Goal: Task Accomplishment & Management: Use online tool/utility

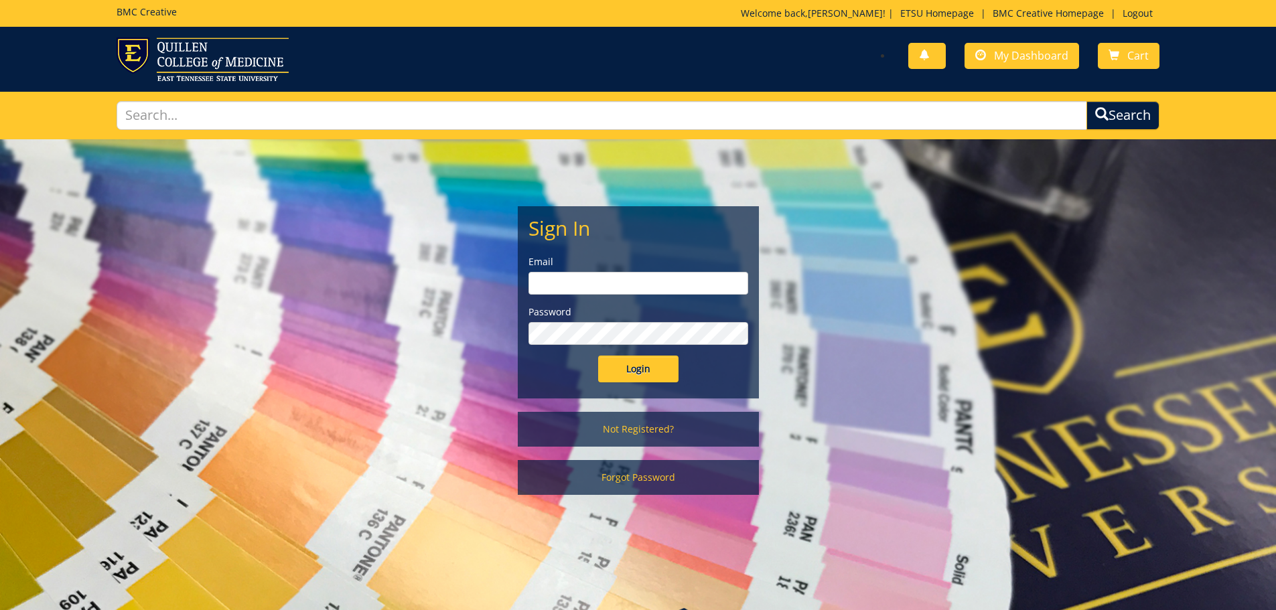
type input "[EMAIL_ADDRESS][DOMAIN_NAME]"
click at [630, 363] on input "Login" at bounding box center [638, 369] width 80 height 27
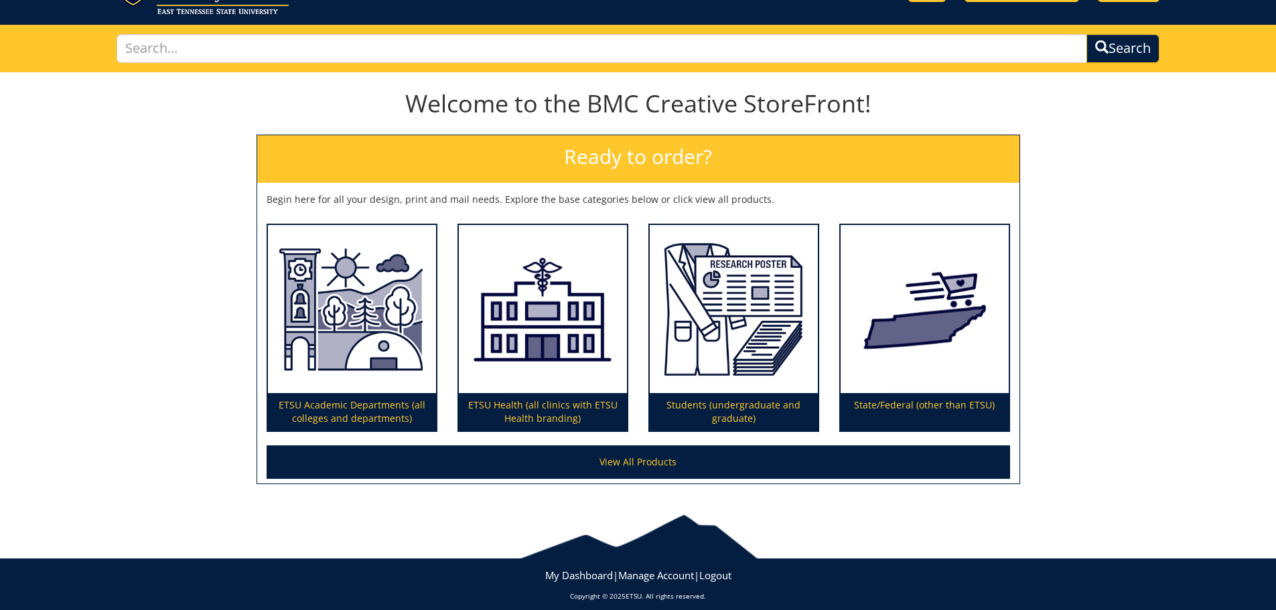
scroll to position [78, 0]
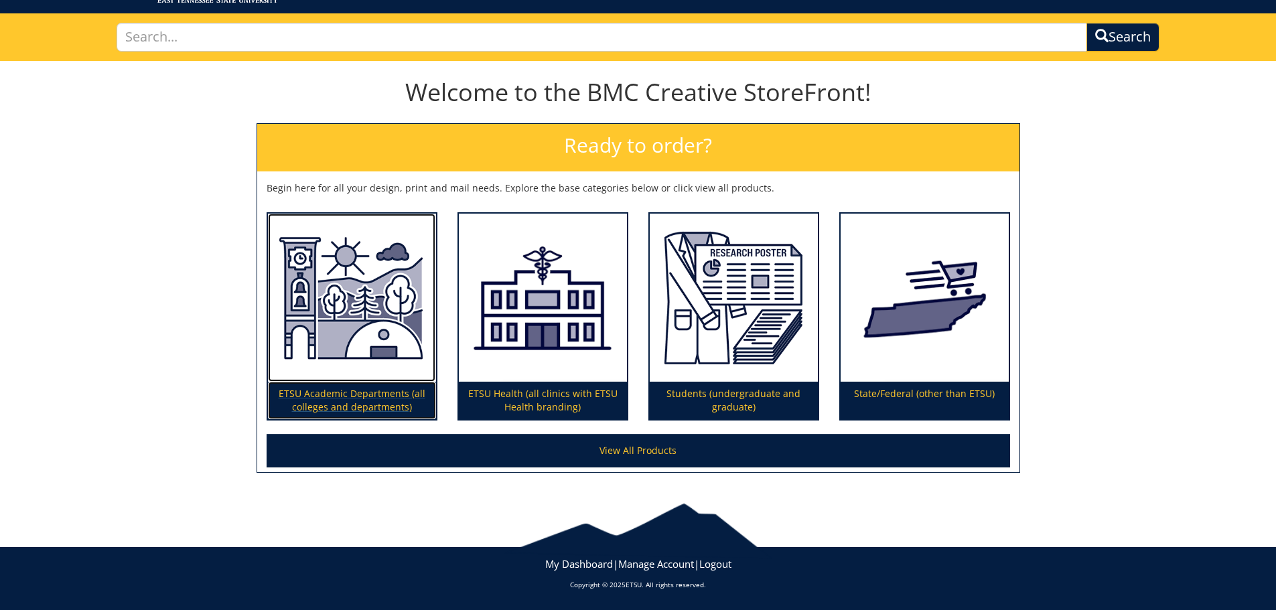
click at [323, 393] on p "ETSU Academic Departments (all colleges and departments)" at bounding box center [352, 401] width 168 height 38
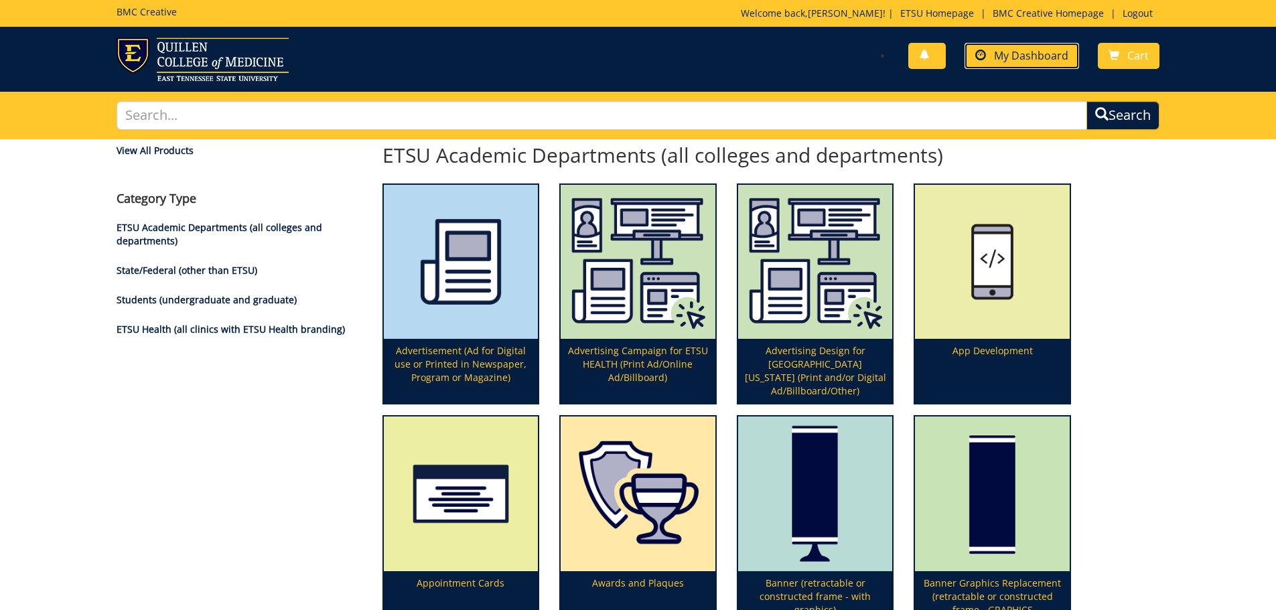
click at [1038, 56] on span "My Dashboard" at bounding box center [1031, 55] width 74 height 15
click at [1003, 53] on span "My Dashboard" at bounding box center [1031, 55] width 74 height 15
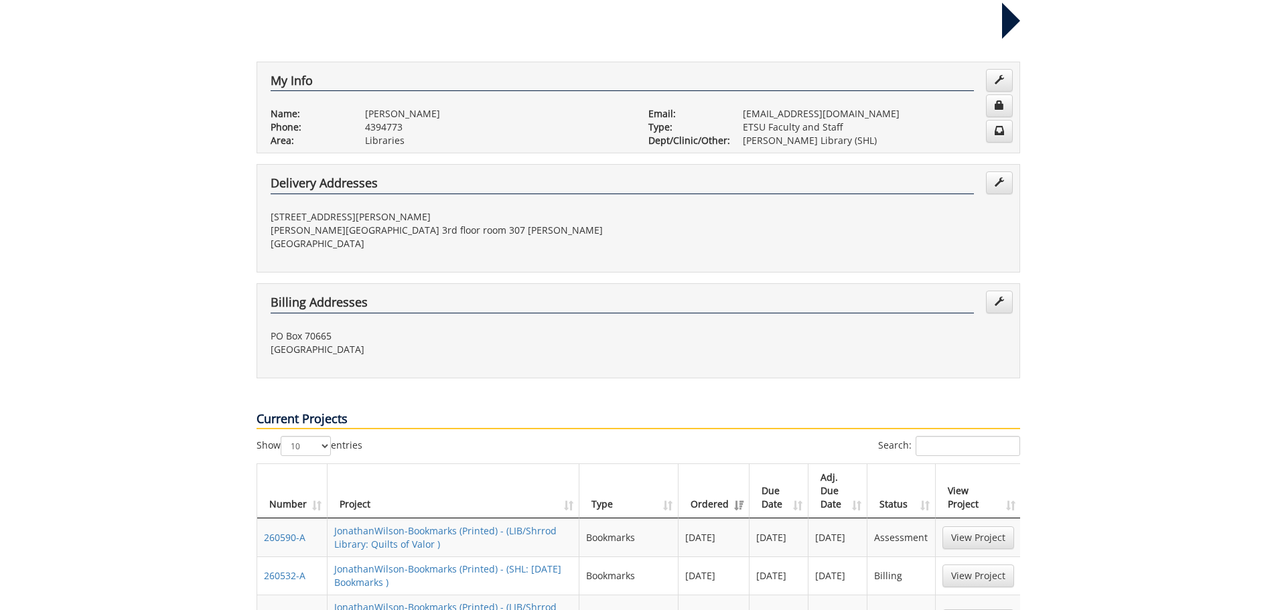
scroll to position [268, 0]
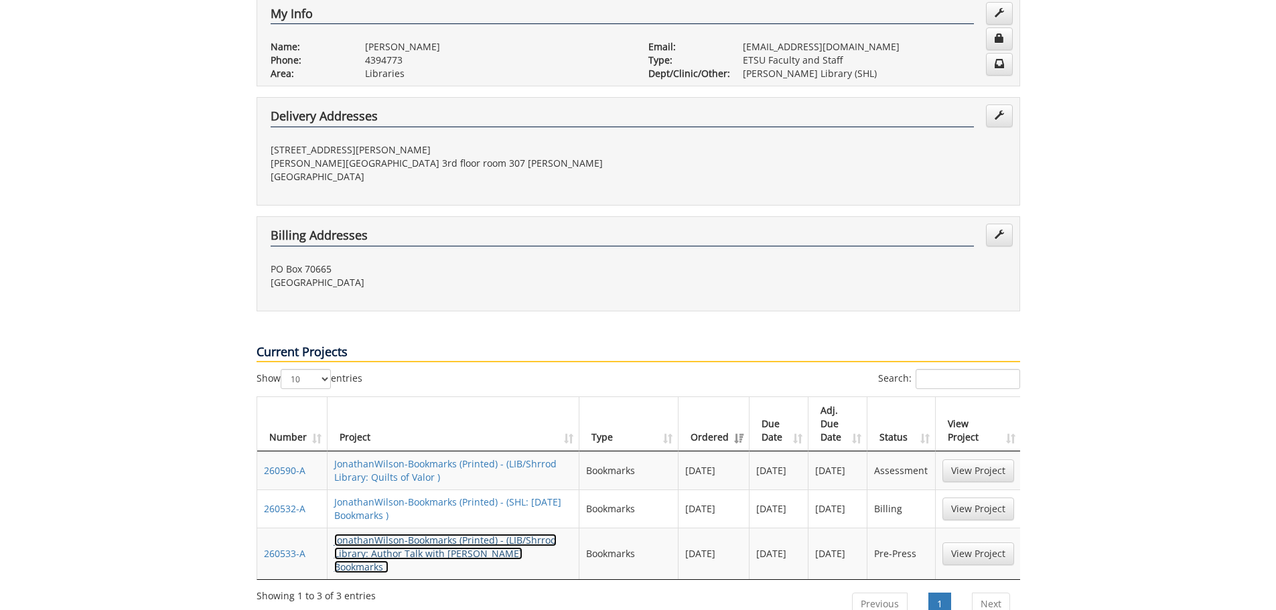
click at [439, 534] on link "JonathanWilson-Bookmarks (Printed) - (LIB/Shrrod Library: Author Talk with Robe…" at bounding box center [445, 554] width 222 height 40
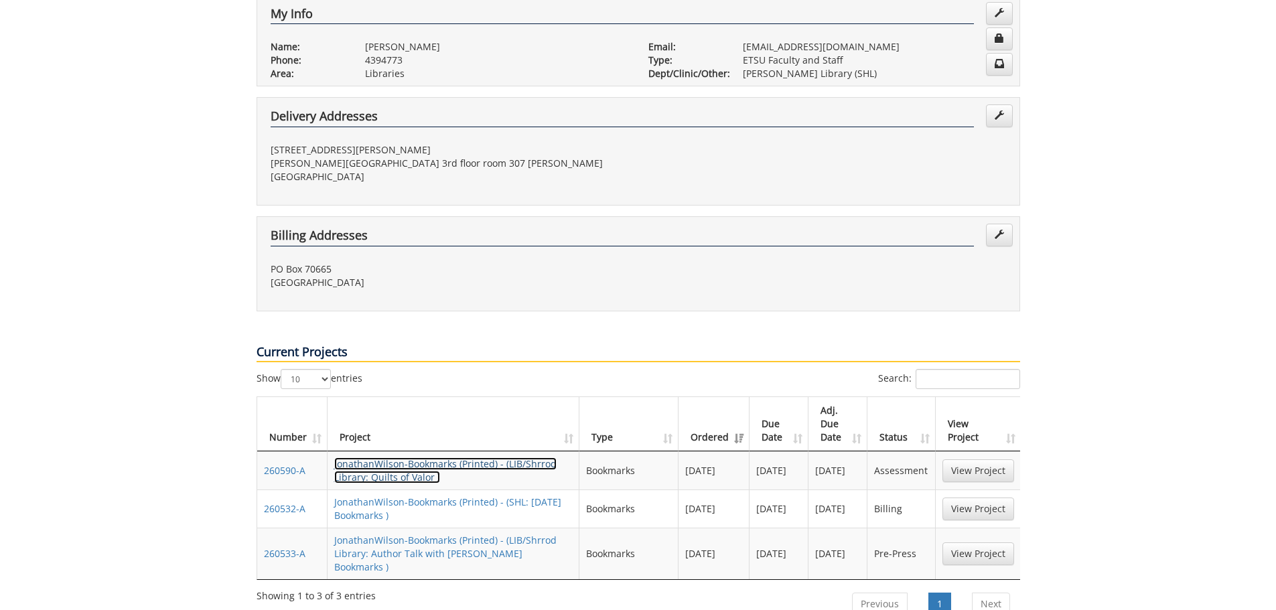
click at [401, 458] on link "JonathanWilson-Bookmarks (Printed) - (LIB/Shrrod Library: Quilts of Valor )" at bounding box center [445, 471] width 222 height 26
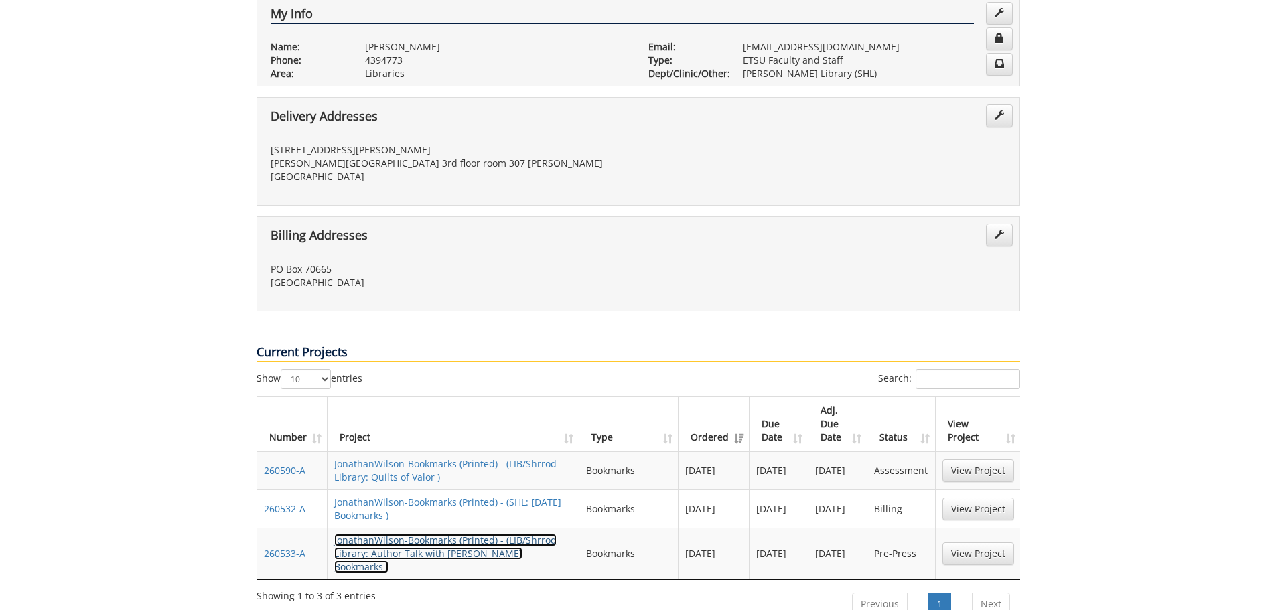
click at [418, 534] on link "JonathanWilson-Bookmarks (Printed) - (LIB/Shrrod Library: Author Talk with Robe…" at bounding box center [445, 554] width 222 height 40
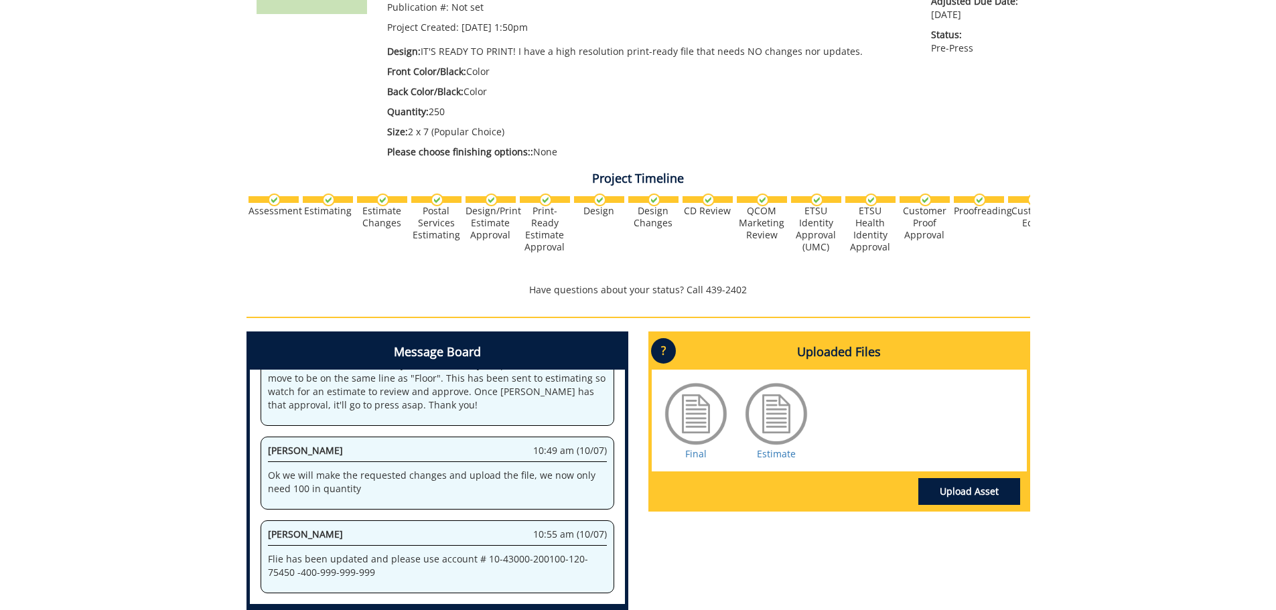
scroll to position [201, 0]
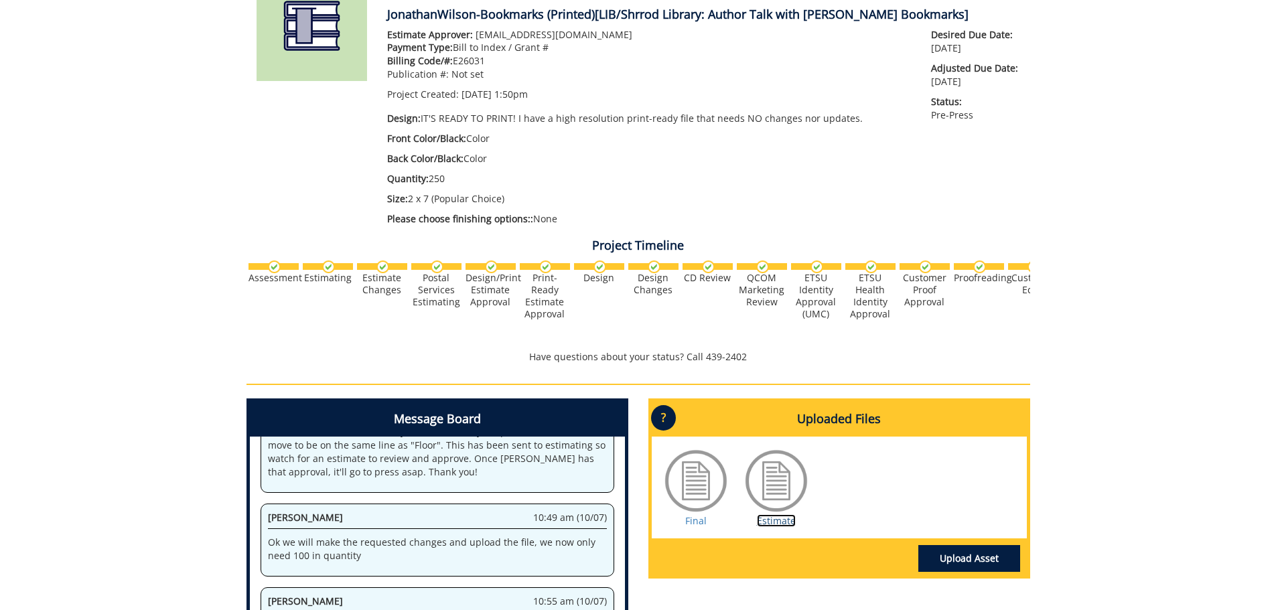
click at [786, 515] on link "Estimate" at bounding box center [776, 520] width 39 height 13
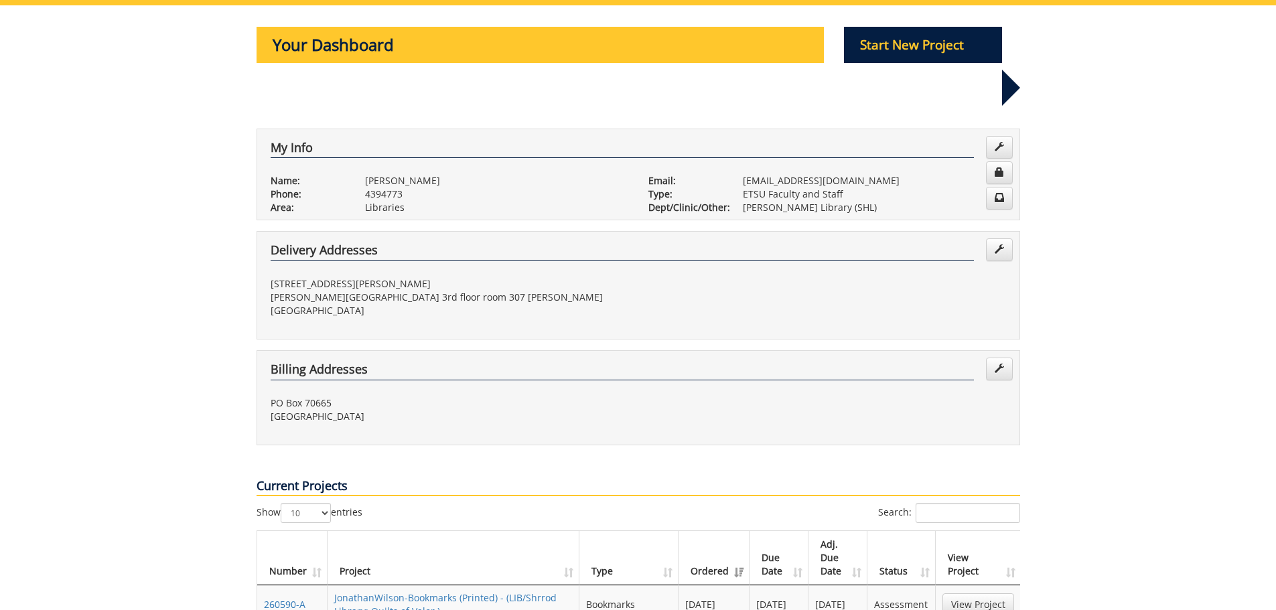
scroll to position [201, 0]
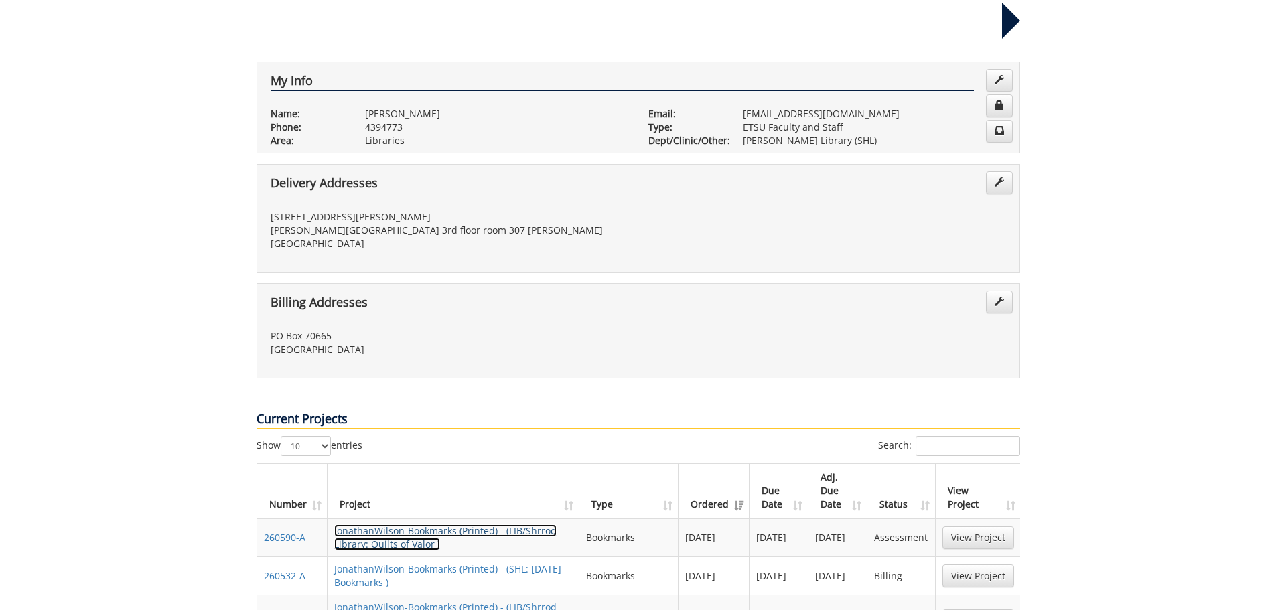
click at [425, 525] on link "JonathanWilson-Bookmarks (Printed) - (LIB/Shrrod Library: Quilts of Valor )" at bounding box center [445, 538] width 222 height 26
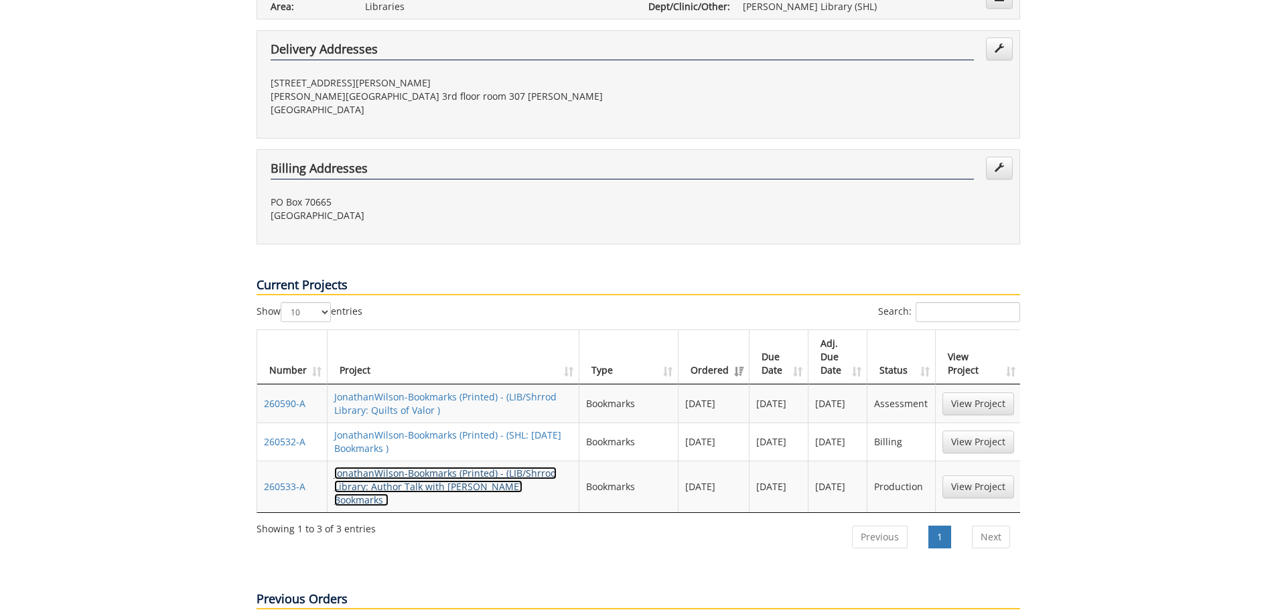
click at [388, 467] on link "JonathanWilson-Bookmarks (Printed) - (LIB/Shrrod Library: Author Talk with Robe…" at bounding box center [445, 487] width 222 height 40
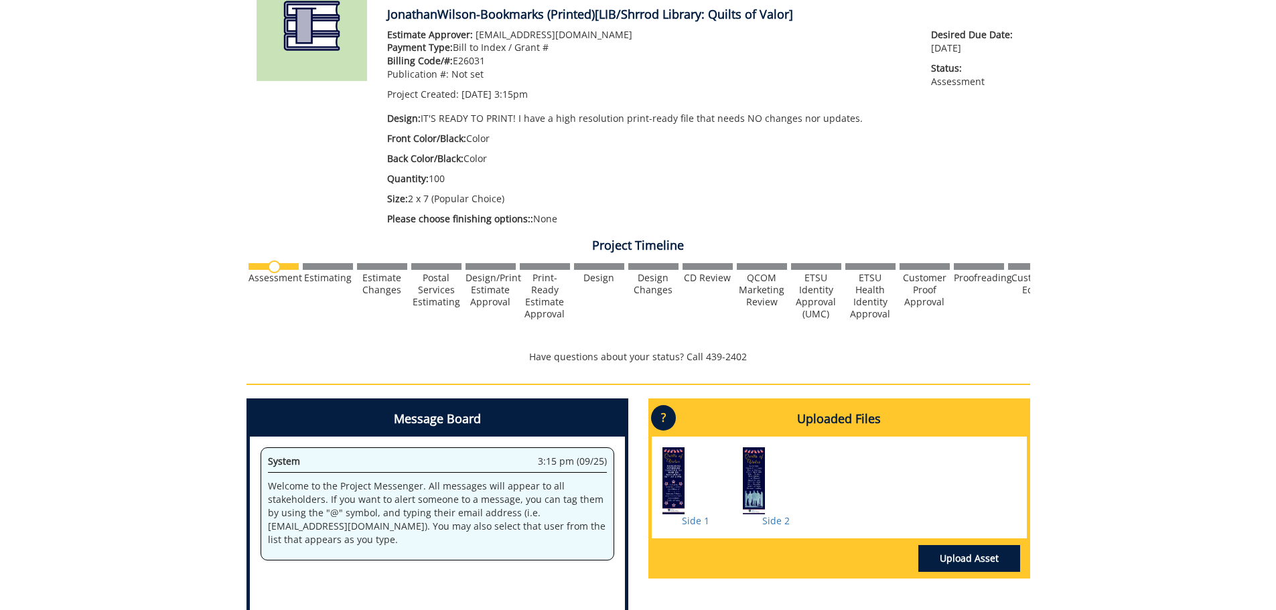
scroll to position [268, 0]
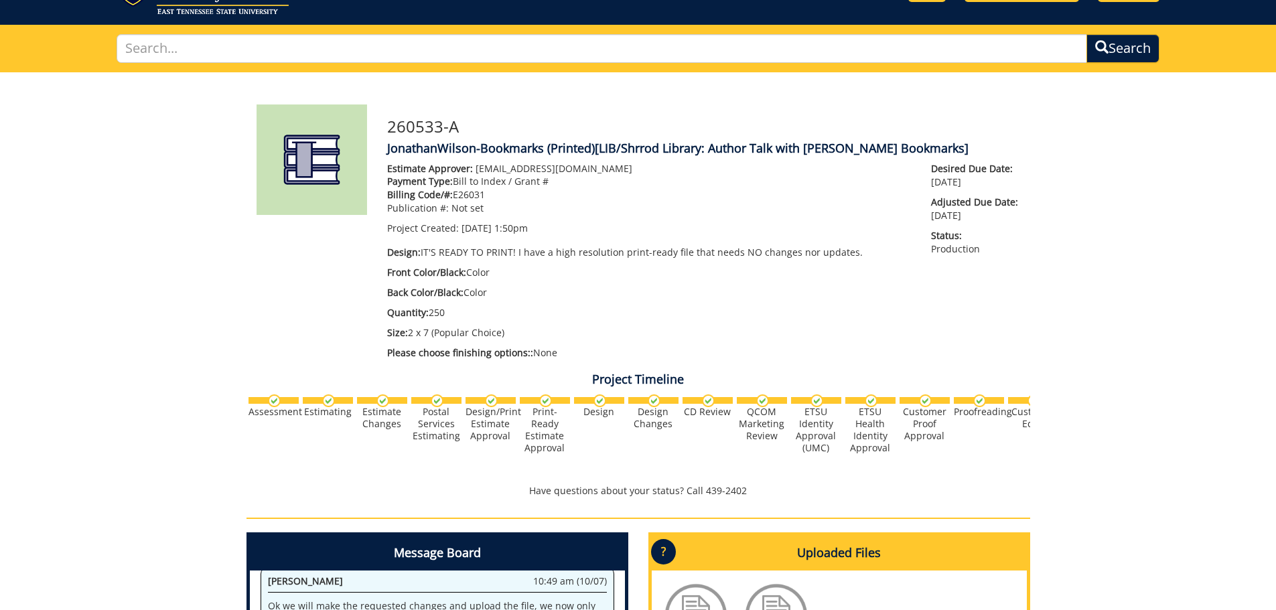
scroll to position [268, 0]
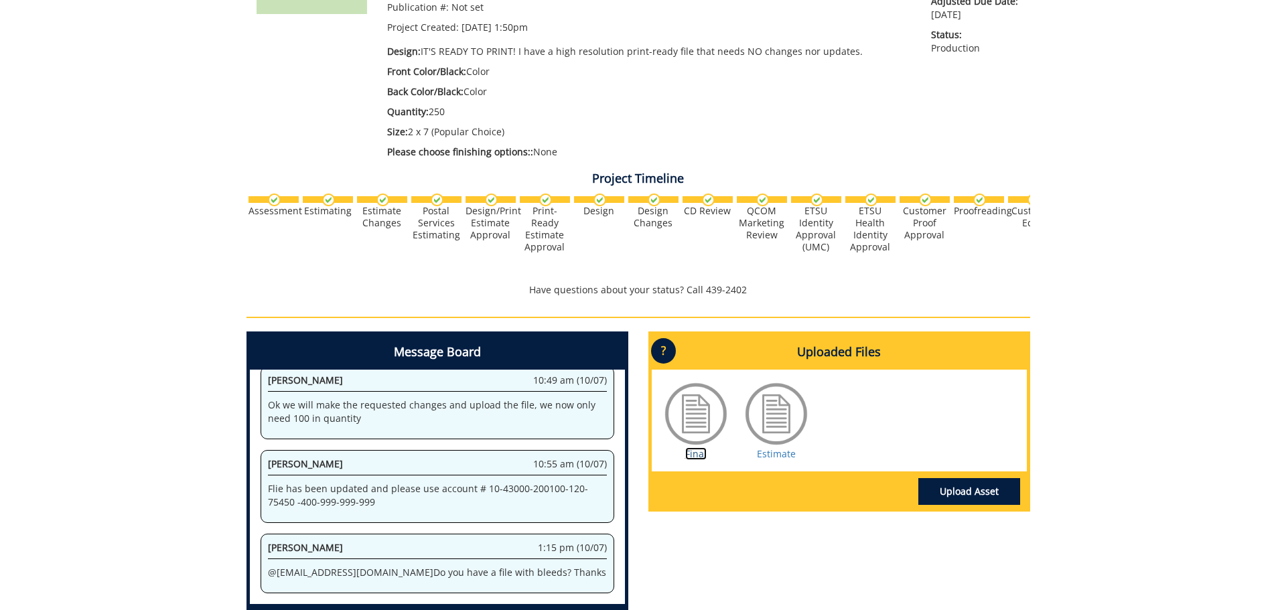
click at [702, 458] on link "Final" at bounding box center [695, 453] width 21 height 13
click at [969, 484] on link "Upload Asset" at bounding box center [969, 491] width 102 height 27
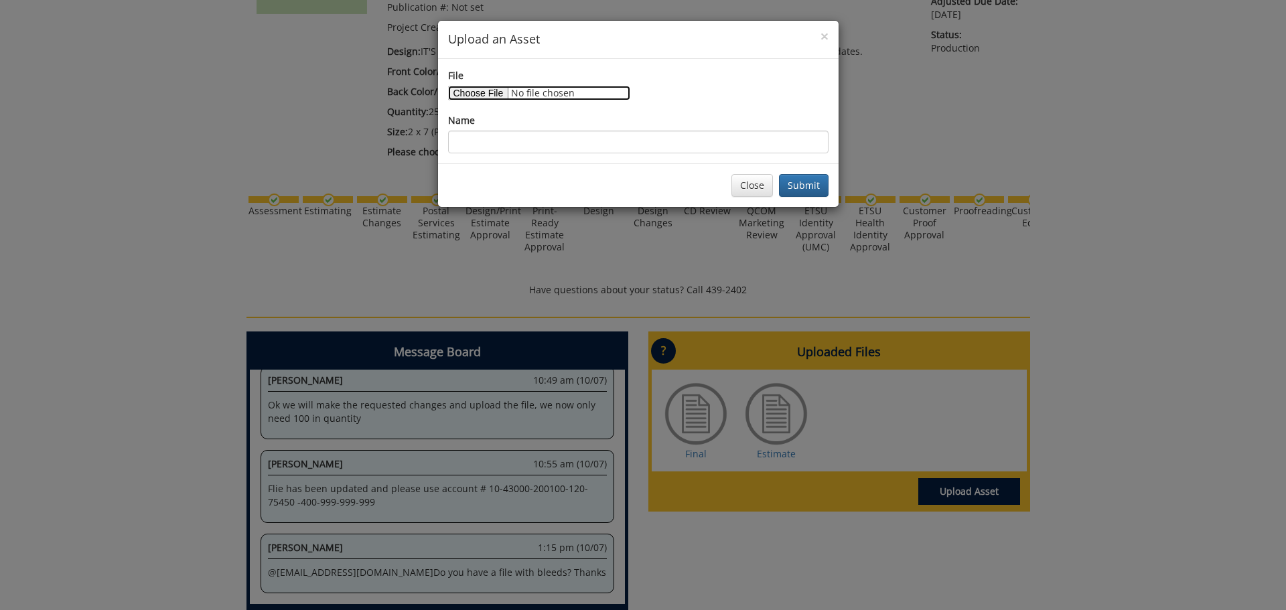
click at [478, 88] on input "File" at bounding box center [539, 93] width 182 height 15
type input "C:\fakepath\Copy of Author Talk Bookmark ([PERSON_NAME] '25) (2).pdf"
click at [796, 184] on button "Submit" at bounding box center [804, 185] width 50 height 23
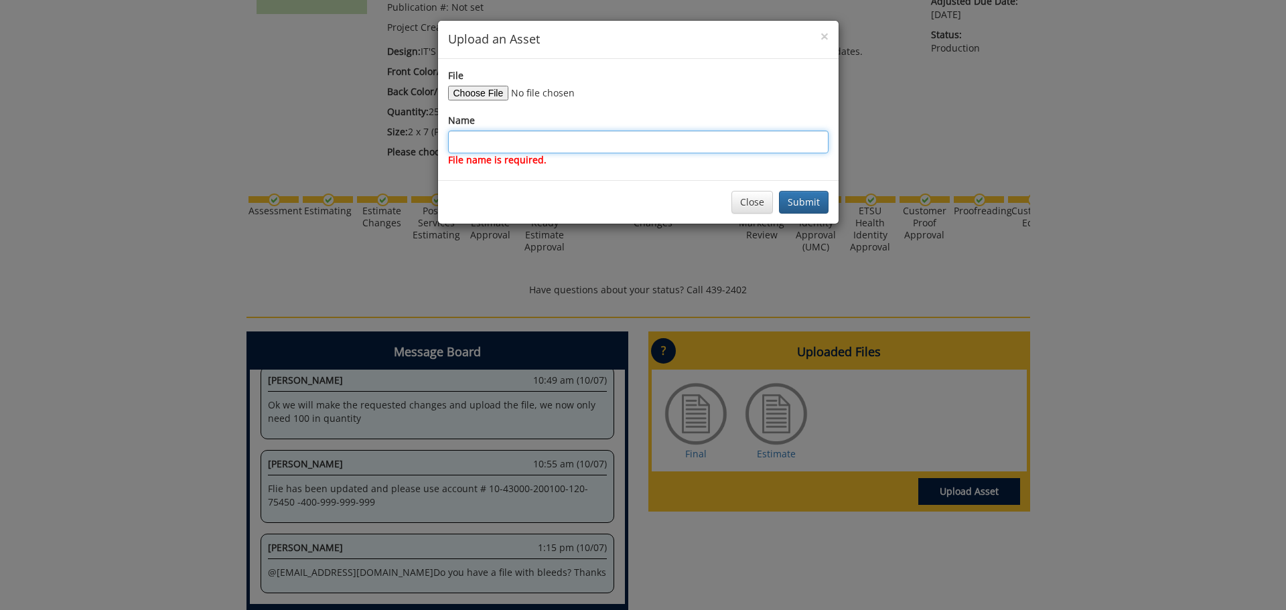
click at [500, 136] on input "Name" at bounding box center [638, 142] width 380 height 23
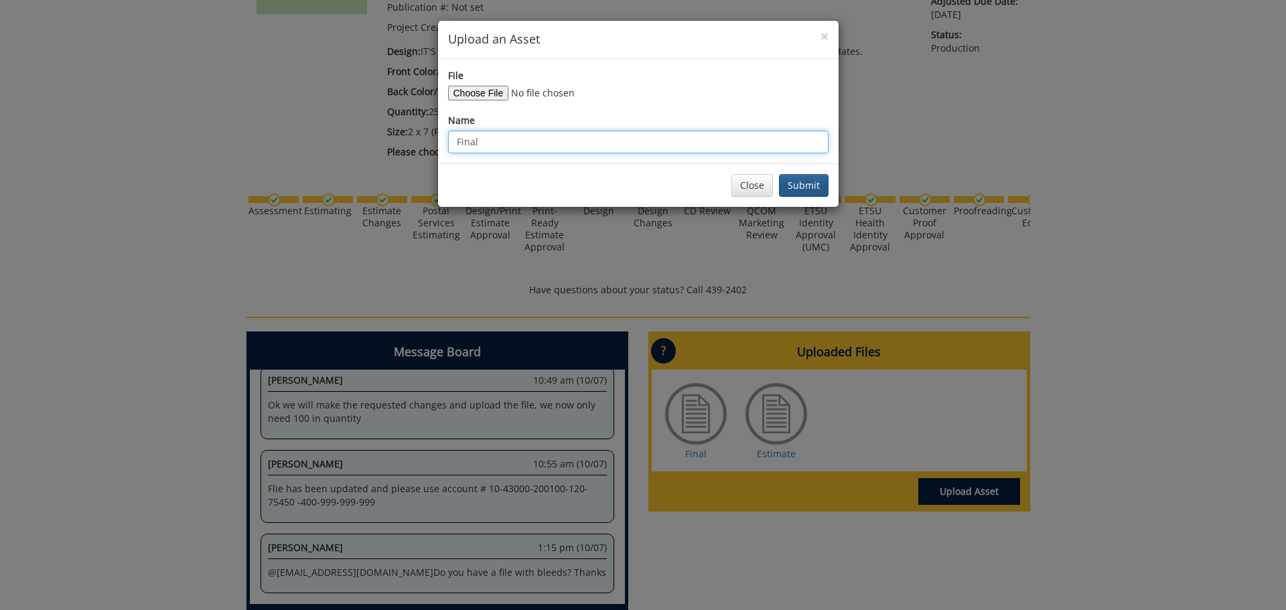
type input "Final"
click at [815, 186] on button "Submit" at bounding box center [804, 185] width 50 height 23
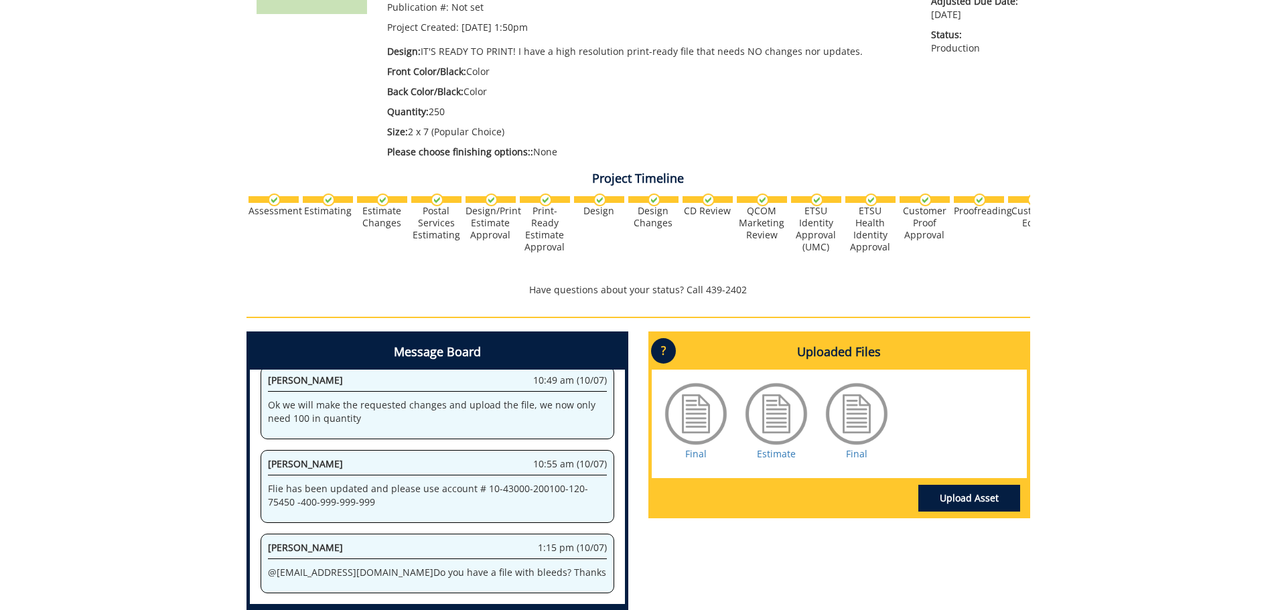
click at [863, 443] on div at bounding box center [856, 413] width 67 height 67
click at [853, 458] on link "Final" at bounding box center [856, 453] width 21 height 13
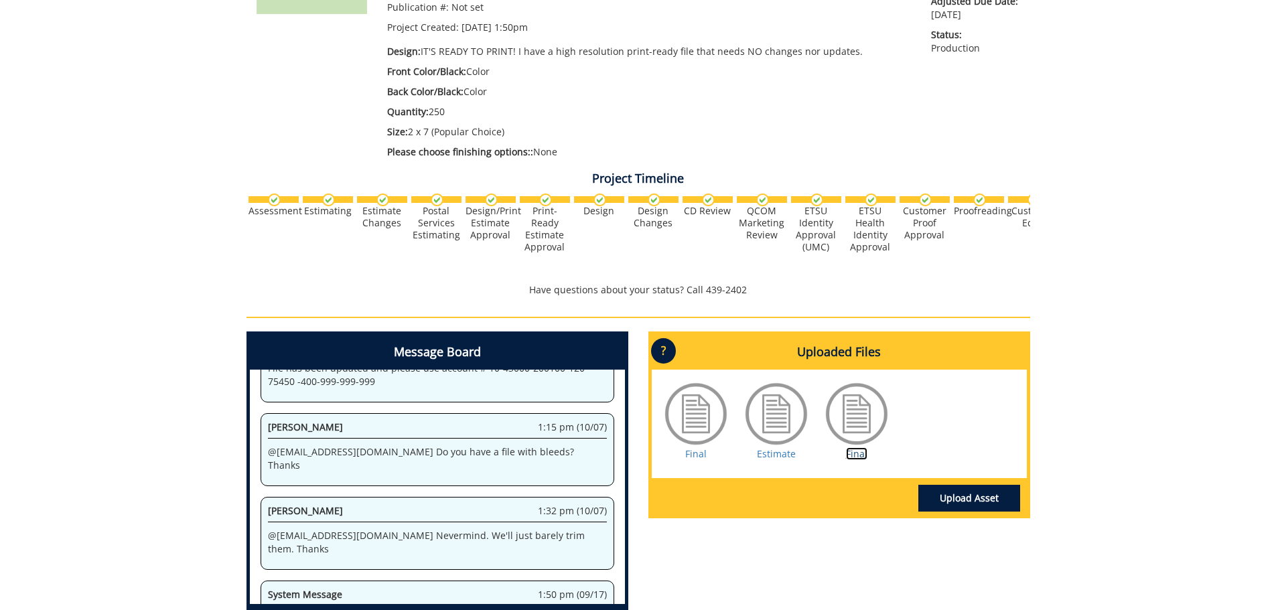
scroll to position [335, 0]
